Goal: Check status: Check status

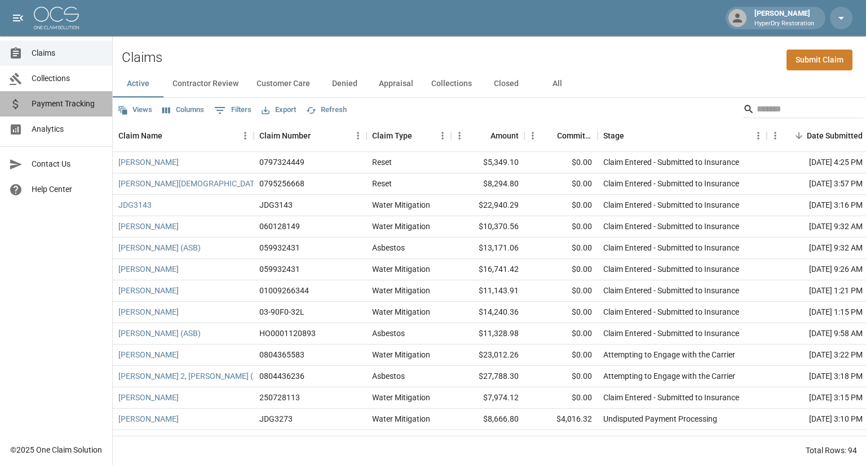
click at [79, 100] on span "Payment Tracking" at bounding box center [68, 104] width 72 height 12
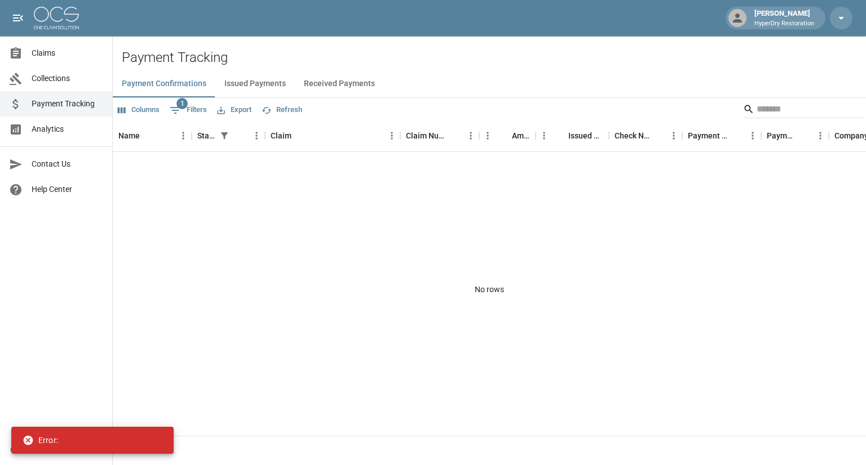
click at [329, 85] on button "Received Payments" at bounding box center [339, 83] width 89 height 27
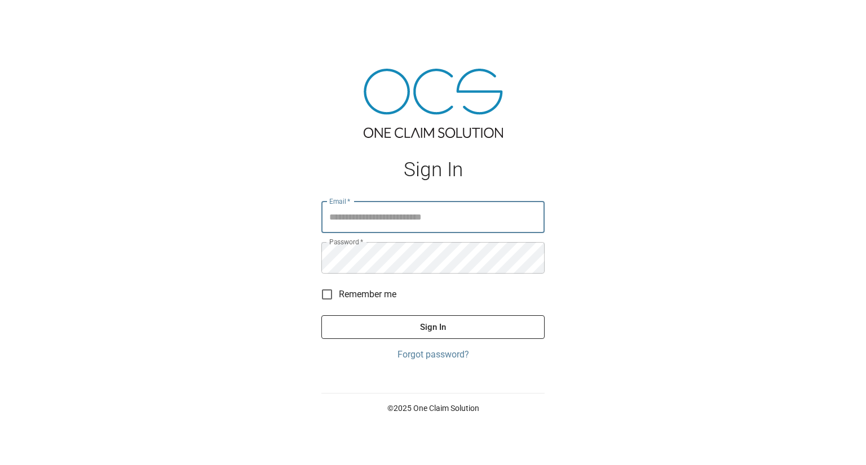
type input "**********"
click at [417, 328] on button "Sign In" at bounding box center [432, 328] width 223 height 24
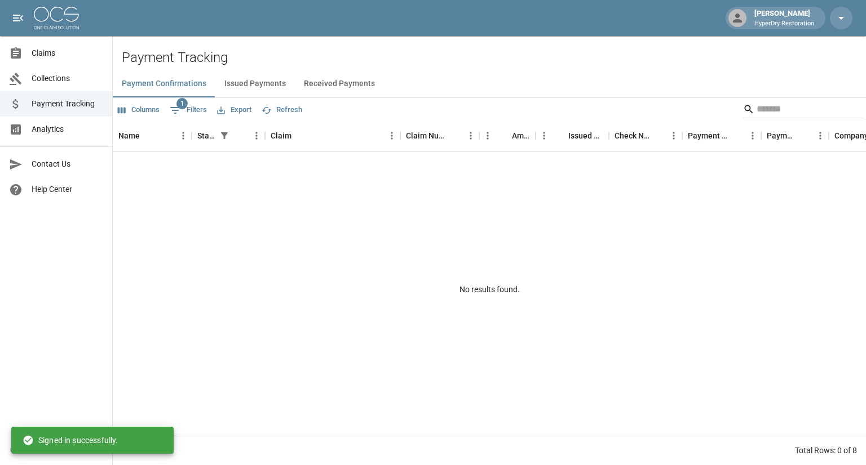
click at [323, 84] on button "Received Payments" at bounding box center [339, 83] width 89 height 27
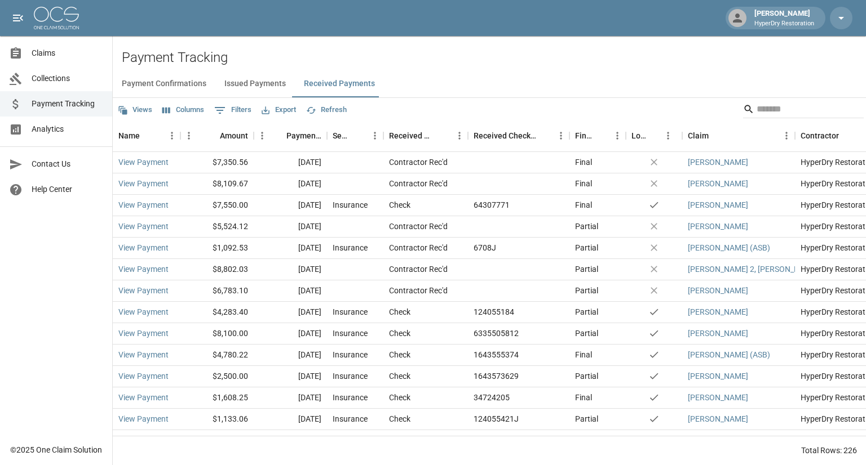
click at [57, 79] on span "Collections" at bounding box center [68, 79] width 72 height 12
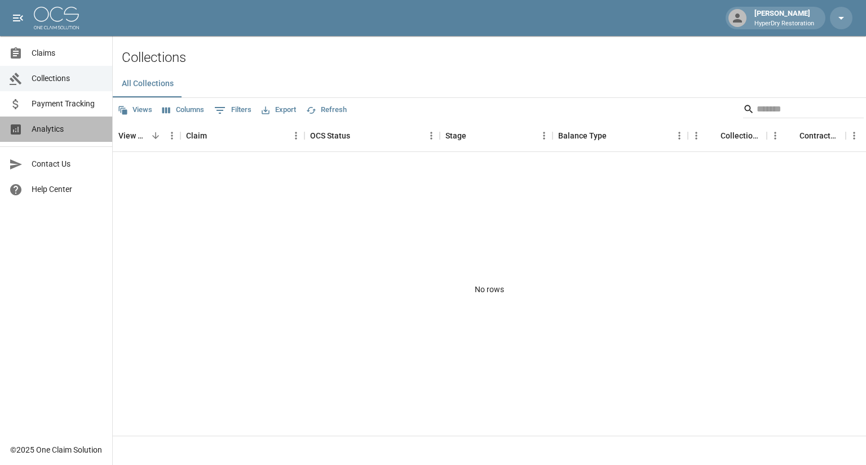
click at [60, 125] on span "Analytics" at bounding box center [68, 129] width 72 height 12
